Goal: Navigation & Orientation: Find specific page/section

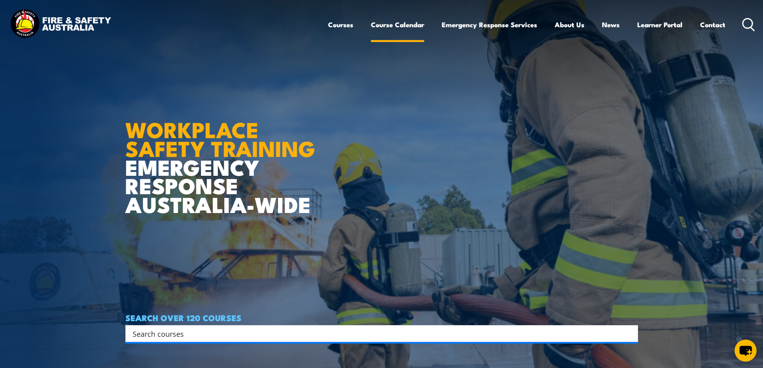
click at [399, 26] on link "Course Calendar" at bounding box center [397, 24] width 53 height 21
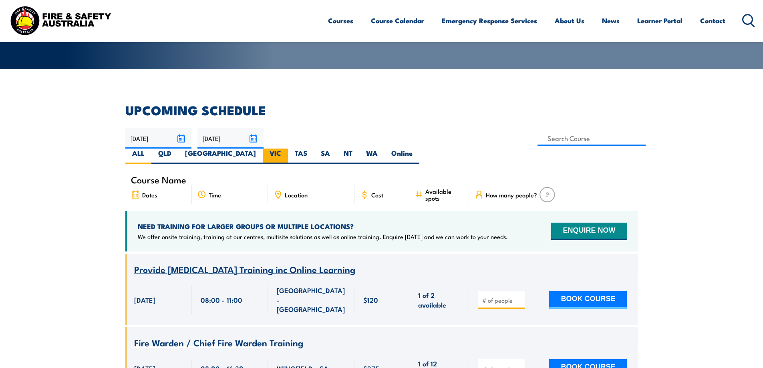
click at [288, 149] on label "VIC" at bounding box center [275, 157] width 25 height 16
click at [286, 149] on input "VIC" at bounding box center [283, 151] width 5 height 5
radio input "true"
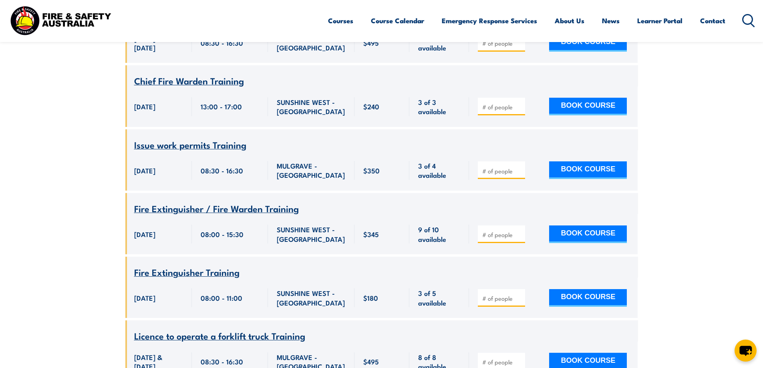
scroll to position [3547, 0]
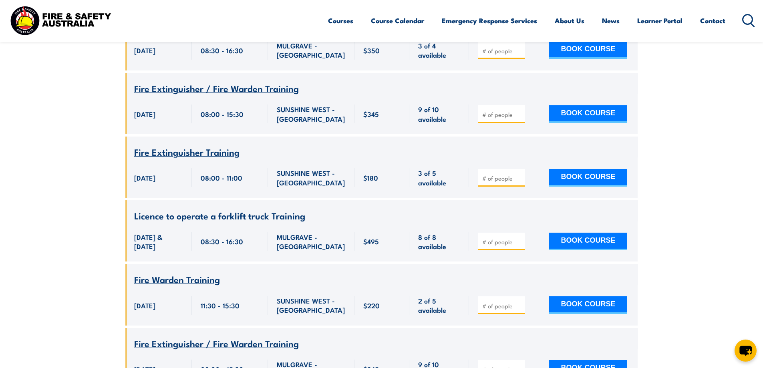
click at [239, 315] on div "11:30 - 15:30" at bounding box center [230, 305] width 58 height 19
drag, startPoint x: 237, startPoint y: 318, endPoint x: 198, endPoint y: 320, distance: 38.9
click at [198, 320] on div "11:30 - 15:30" at bounding box center [230, 305] width 76 height 40
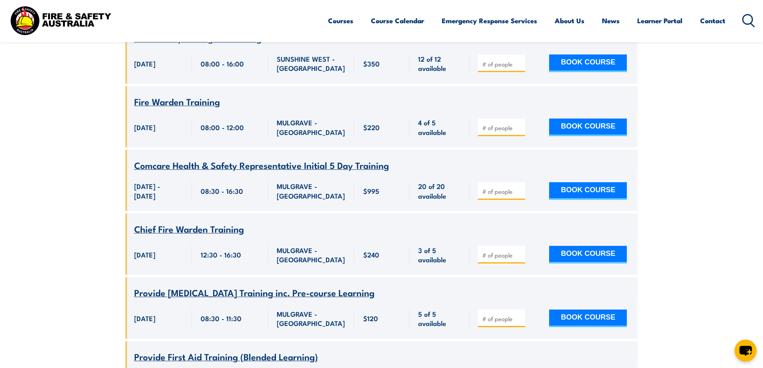
scroll to position [4028, 0]
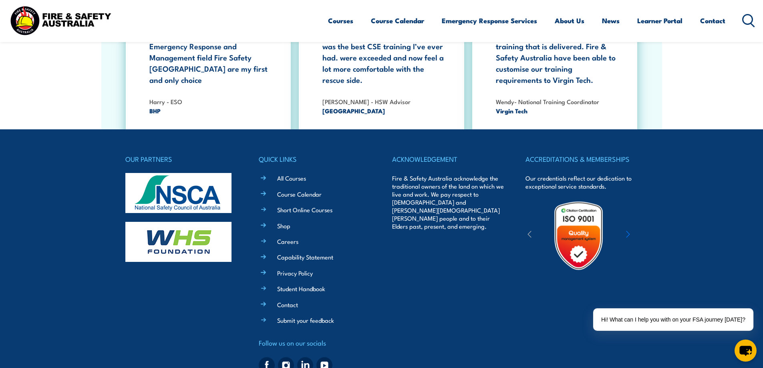
scroll to position [1783, 0]
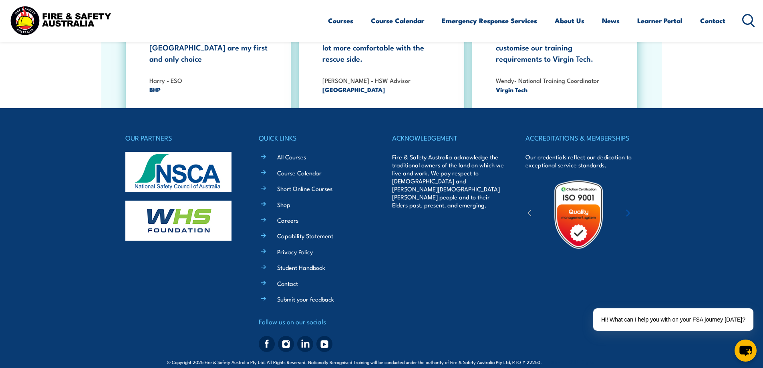
click at [381, 236] on div "OUR PARTNERS QUICK LINKS All Courses Course Calendar Short Online Courses Shop …" at bounding box center [381, 243] width 512 height 223
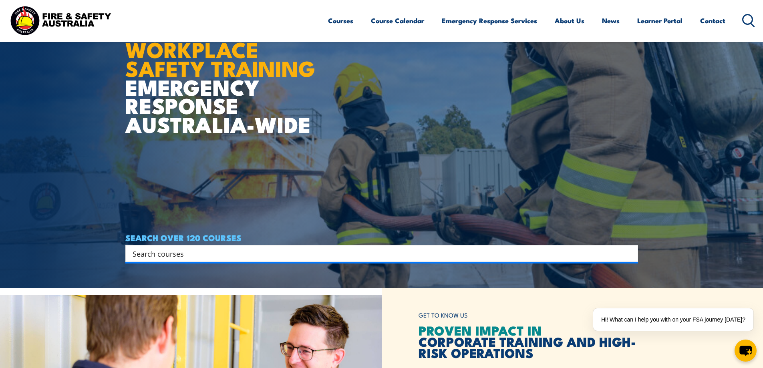
scroll to position [160, 0]
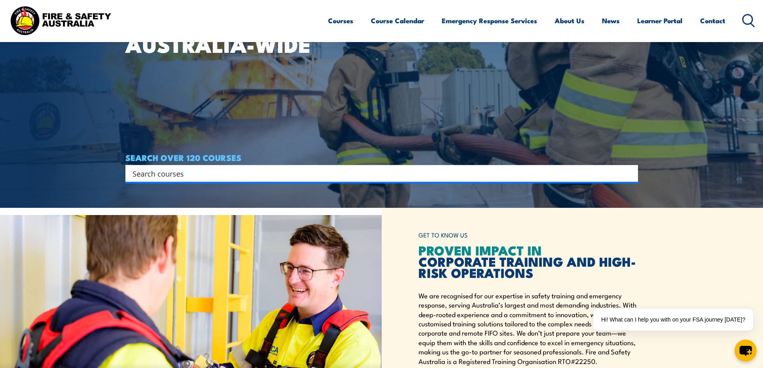
click at [754, 20] on icon at bounding box center [748, 20] width 13 height 13
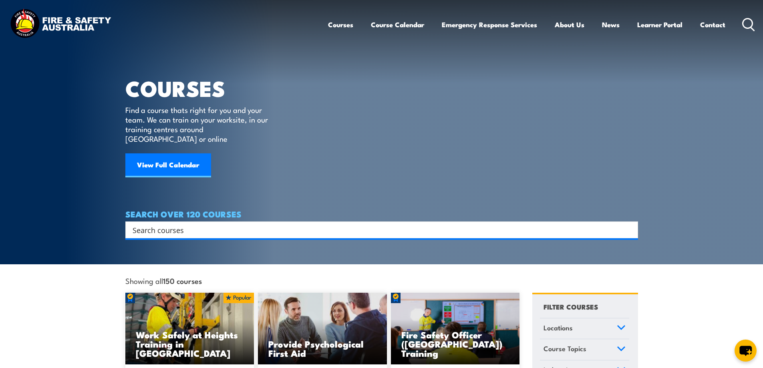
click at [212, 224] on input "Search input" at bounding box center [377, 230] width 488 height 12
type input "terms"
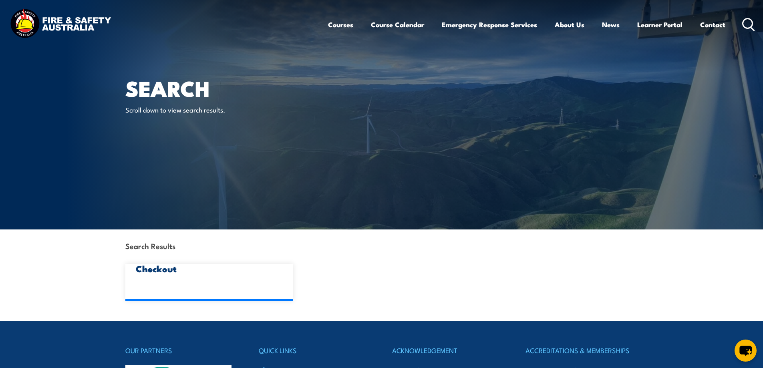
click at [74, 26] on img at bounding box center [60, 24] width 105 height 34
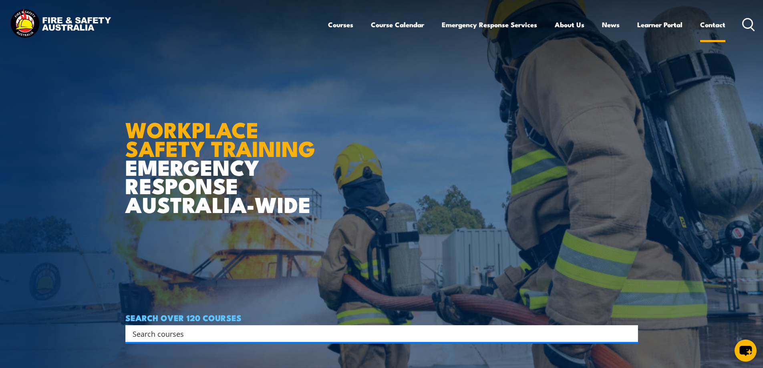
click at [718, 25] on link "Contact" at bounding box center [712, 24] width 25 height 21
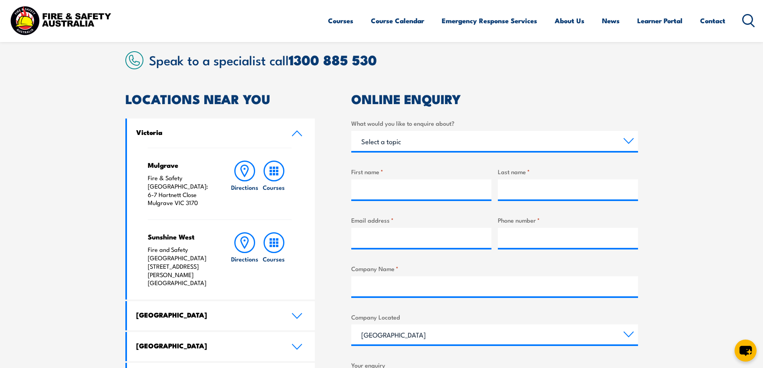
scroll to position [160, 0]
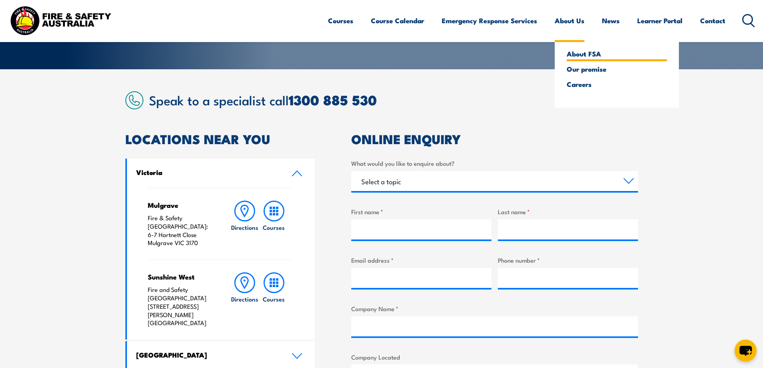
click at [587, 54] on link "About FSA" at bounding box center [617, 53] width 100 height 7
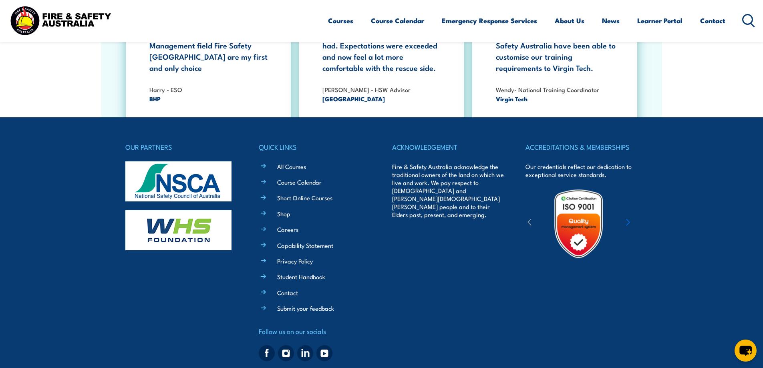
scroll to position [2571, 0]
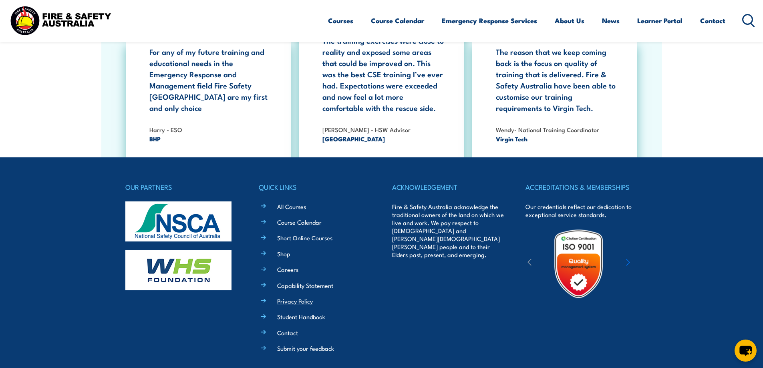
click at [293, 297] on link "Privacy Policy" at bounding box center [295, 301] width 36 height 8
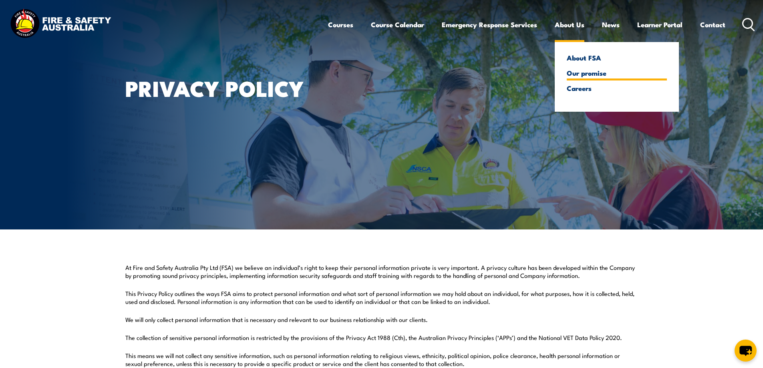
click at [588, 76] on link "Our promise" at bounding box center [617, 72] width 100 height 7
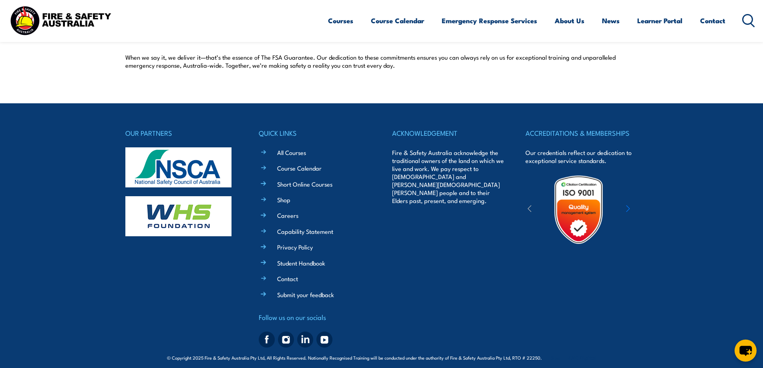
scroll to position [767, 0]
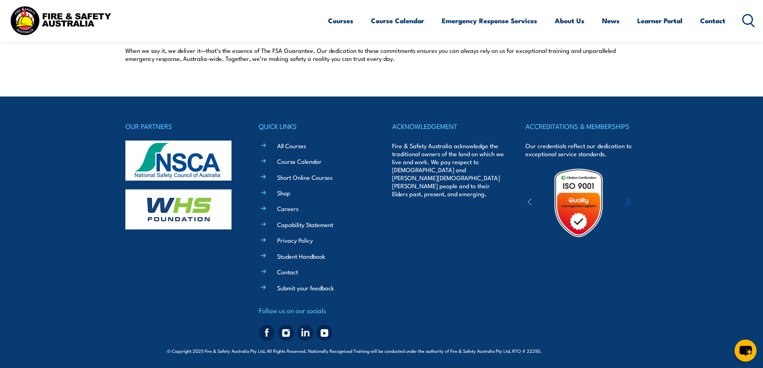
click at [626, 201] on icon "button" at bounding box center [628, 202] width 4 height 8
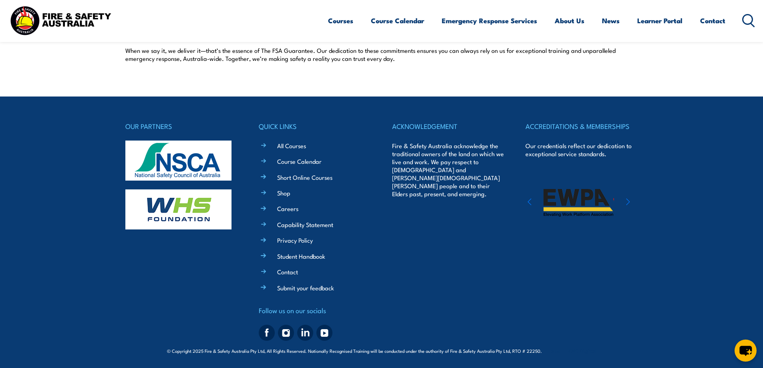
click at [626, 201] on icon "button" at bounding box center [628, 202] width 4 height 8
click at [625, 200] on div at bounding box center [578, 203] width 106 height 70
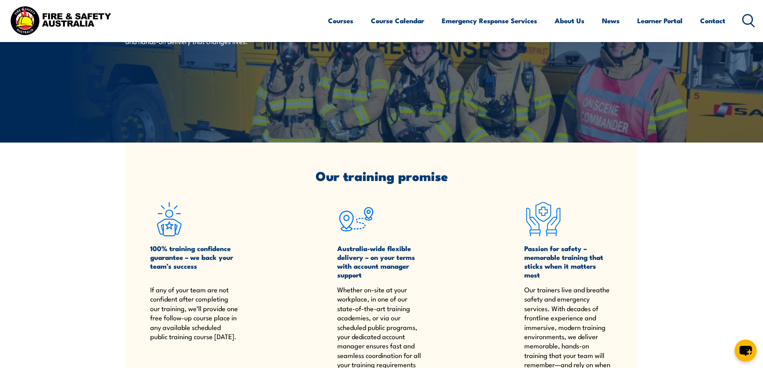
scroll to position [0, 0]
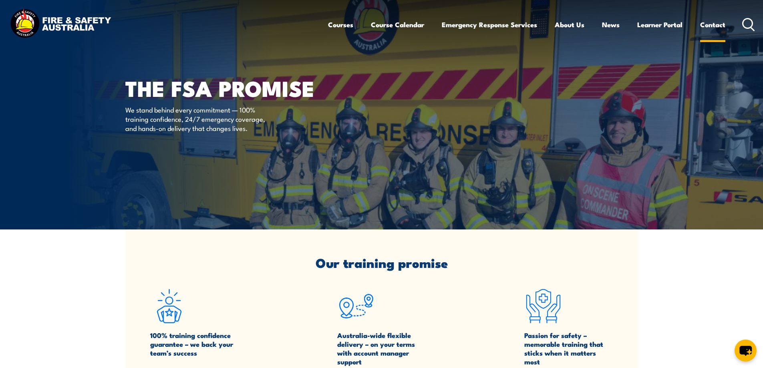
click at [716, 25] on link "Contact" at bounding box center [712, 24] width 25 height 21
